Goal: Find specific page/section: Find specific page/section

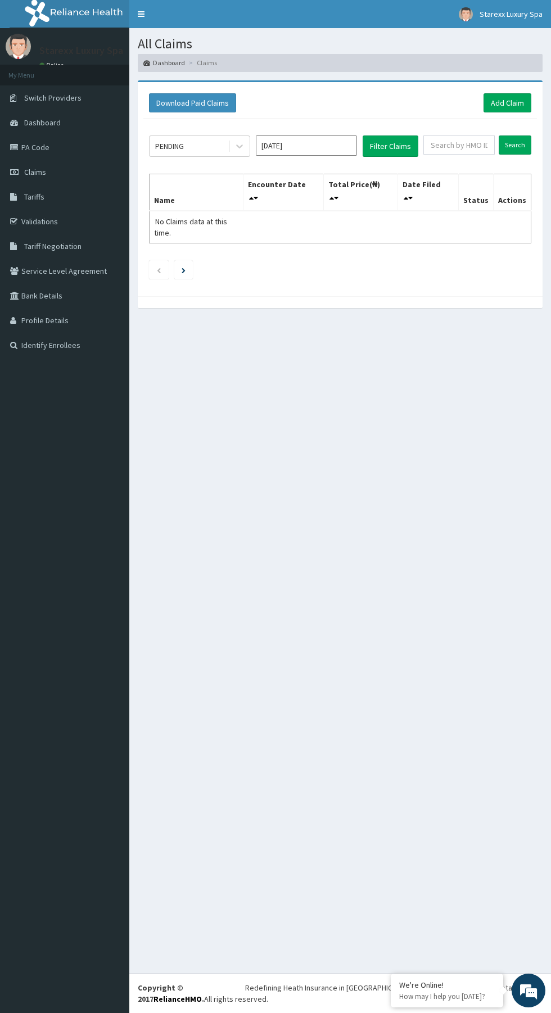
click at [26, 150] on link "PA Code" at bounding box center [64, 147] width 129 height 25
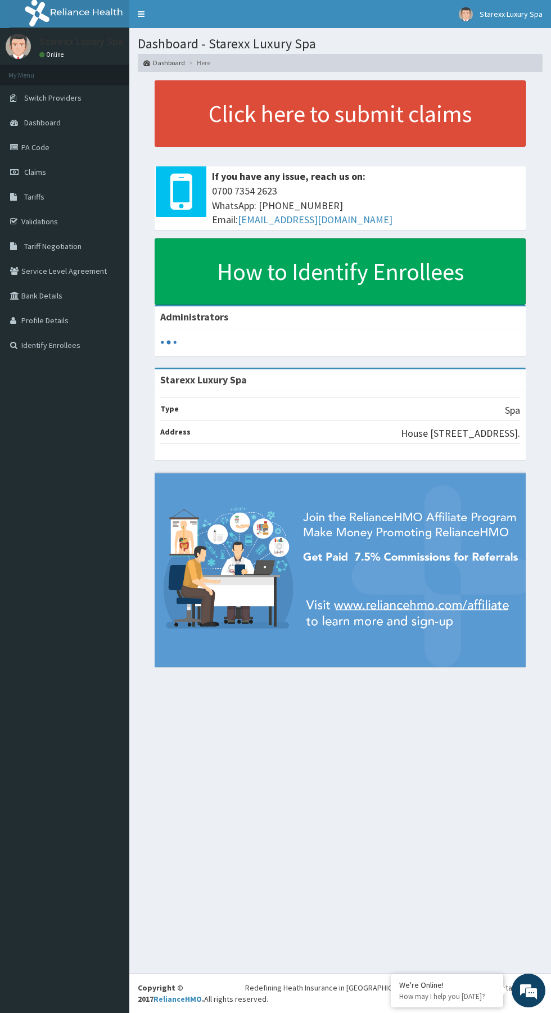
click at [16, 147] on icon at bounding box center [15, 147] width 11 height 8
